Goal: Download file/media

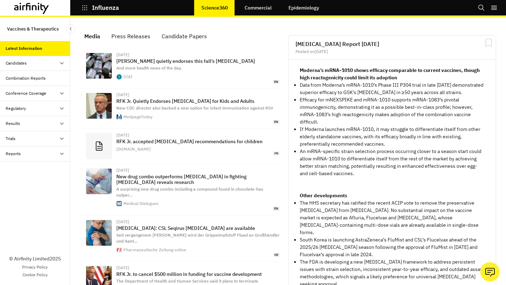
scroll to position [459, 211]
click at [39, 156] on div "Reports" at bounding box center [38, 154] width 65 height 6
click at [34, 168] on div "Reports" at bounding box center [40, 169] width 59 height 6
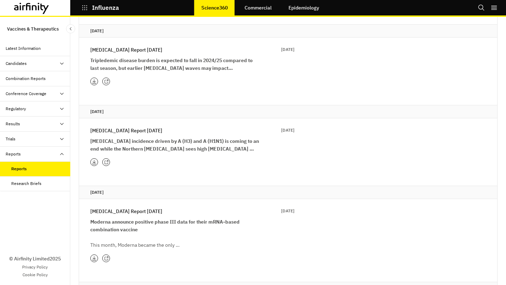
scroll to position [990, 0]
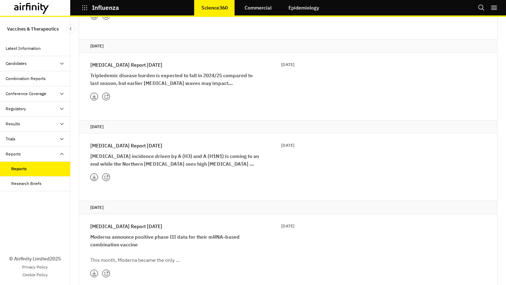
click at [150, 68] on p "[MEDICAL_DATA] Report [DATE]" at bounding box center [126, 65] width 72 height 8
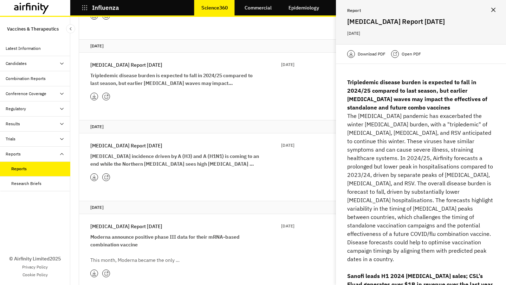
click at [376, 55] on p "Download PDF" at bounding box center [372, 54] width 28 height 7
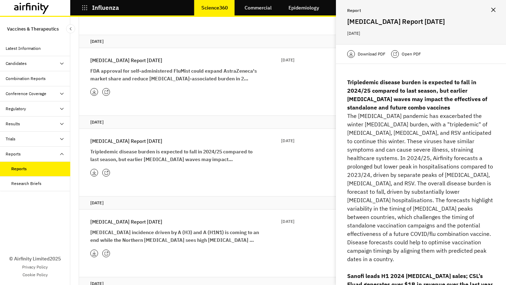
scroll to position [909, 0]
